Goal: Information Seeking & Learning: Learn about a topic

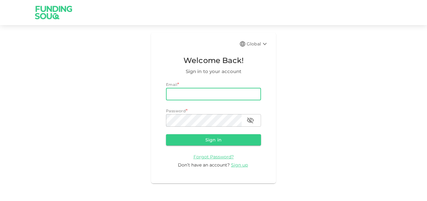
click at [210, 91] on input "email" at bounding box center [213, 94] width 95 height 13
type input "[EMAIL_ADDRESS][DOMAIN_NAME]"
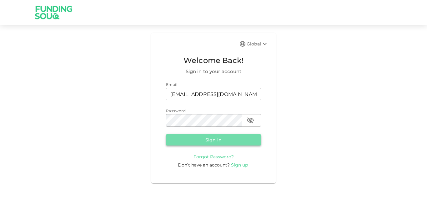
click at [204, 141] on button "Sign in" at bounding box center [213, 139] width 95 height 11
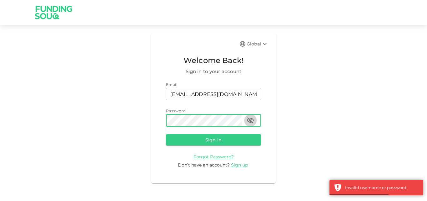
click at [252, 120] on icon "button" at bounding box center [251, 120] width 8 height 8
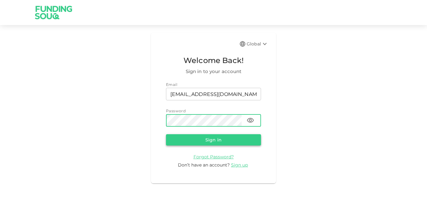
click at [204, 141] on button "Sign in" at bounding box center [213, 139] width 95 height 11
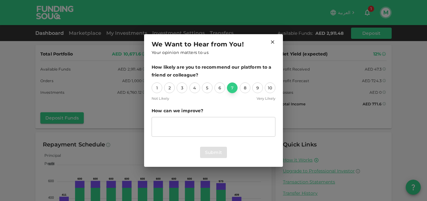
click at [233, 91] on div "7" at bounding box center [232, 87] width 11 height 11
click at [212, 153] on button "Submit" at bounding box center [213, 151] width 27 height 11
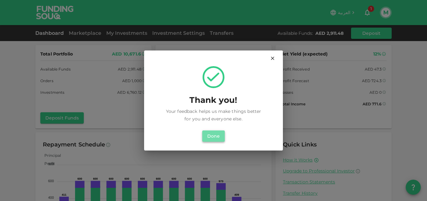
click at [210, 133] on button "Done" at bounding box center [213, 135] width 23 height 11
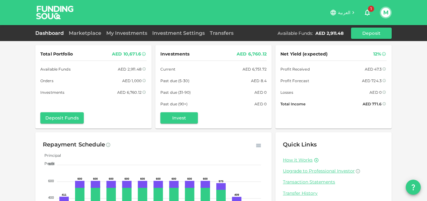
click at [263, 80] on div "AED 8.4" at bounding box center [259, 80] width 16 height 7
drag, startPoint x: 181, startPoint y: 81, endPoint x: 225, endPoint y: 83, distance: 43.8
click at [182, 82] on span "Past due (5-30)" at bounding box center [175, 80] width 29 height 7
click at [255, 80] on div "AED 8.4" at bounding box center [259, 80] width 16 height 7
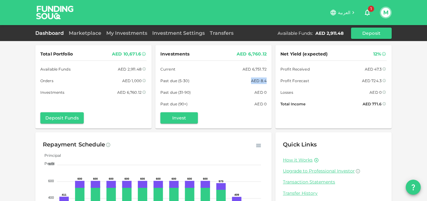
click at [255, 80] on div "AED 8.4" at bounding box center [259, 80] width 16 height 7
click at [224, 113] on div "Invest" at bounding box center [214, 117] width 106 height 11
click at [77, 33] on link "Marketplace" at bounding box center [85, 33] width 38 height 6
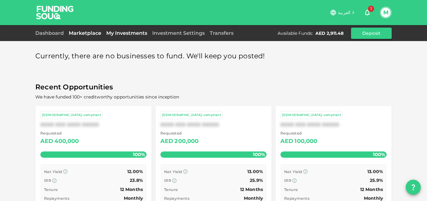
click at [121, 32] on link "My Investments" at bounding box center [127, 33] width 46 height 6
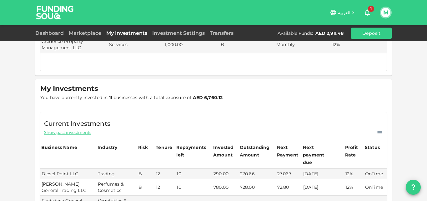
scroll to position [31, 0]
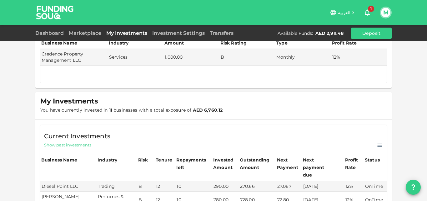
click at [74, 145] on span "Show past investments" at bounding box center [67, 145] width 47 height 6
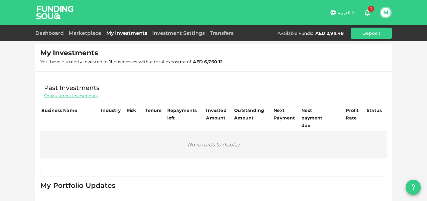
scroll to position [20, 0]
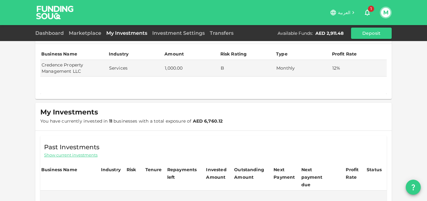
click at [80, 157] on span "Show current investments" at bounding box center [71, 155] width 54 height 6
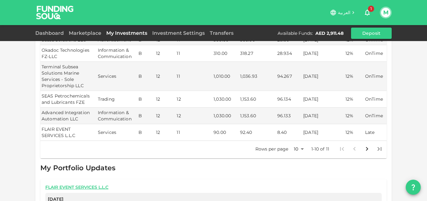
scroll to position [239, 0]
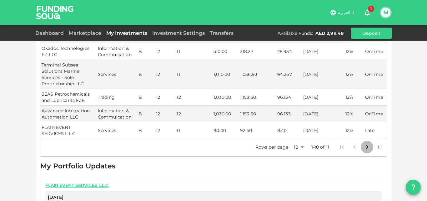
click at [364, 143] on icon "Go to next page" at bounding box center [368, 147] width 8 height 8
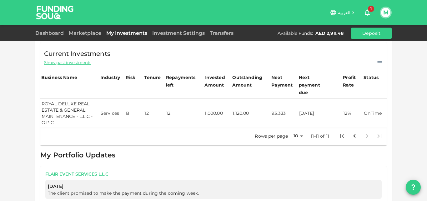
scroll to position [99, 0]
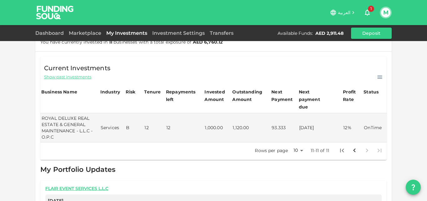
click at [341, 146] on icon "Go to first page" at bounding box center [343, 150] width 8 height 8
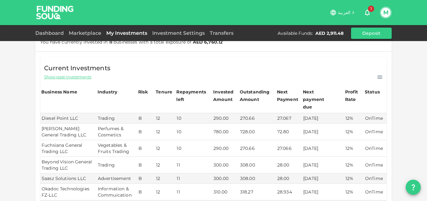
click at [353, 143] on td "12%" at bounding box center [355, 148] width 20 height 17
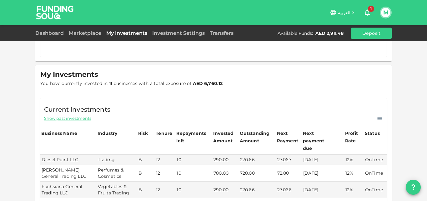
scroll to position [0, 0]
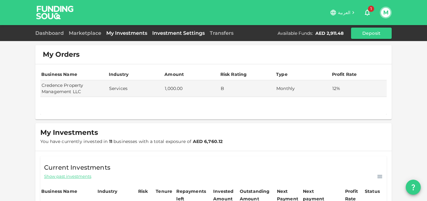
click at [165, 32] on link "Investment Settings" at bounding box center [179, 33] width 58 height 6
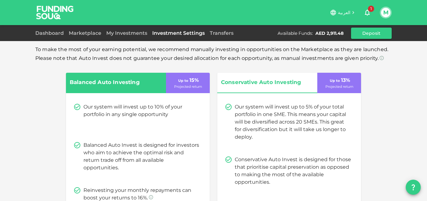
click at [226, 33] on link "Transfers" at bounding box center [221, 33] width 29 height 6
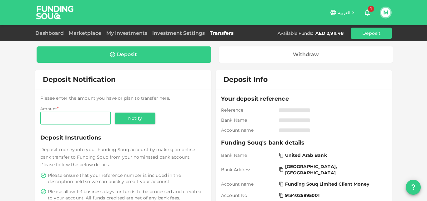
click at [367, 12] on icon "button" at bounding box center [368, 13] width 8 height 8
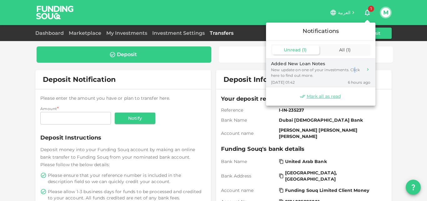
click at [355, 72] on div "New update on one of your investments. Click here to find out more." at bounding box center [317, 72] width 92 height 11
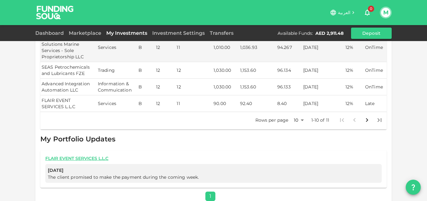
scroll to position [268, 0]
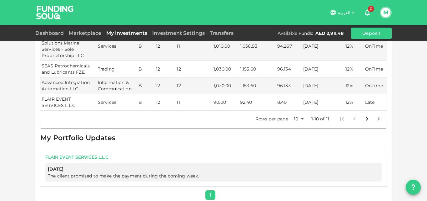
click at [76, 154] on link "FLAIR EVENT SERVICES L.L.C" at bounding box center [213, 157] width 337 height 6
click at [79, 154] on link "FLAIR EVENT SERVICES L.L.C" at bounding box center [213, 157] width 337 height 6
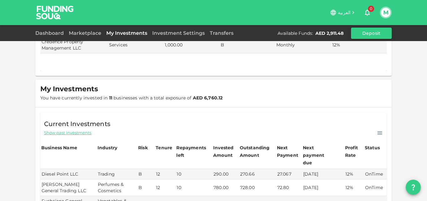
scroll to position [0, 0]
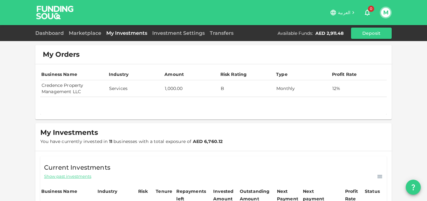
click at [59, 96] on td "Credence Property Management LLC" at bounding box center [74, 88] width 68 height 17
click at [62, 85] on td "Credence Property Management LLC" at bounding box center [74, 88] width 68 height 17
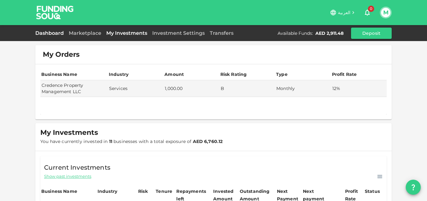
click at [58, 31] on link "Dashboard" at bounding box center [50, 33] width 31 height 6
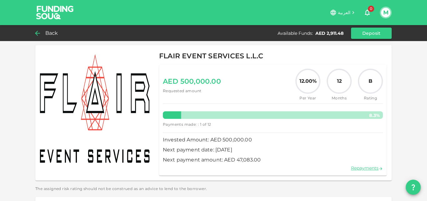
click at [37, 31] on icon at bounding box center [37, 33] width 5 height 5
